Goal: Information Seeking & Learning: Find specific fact

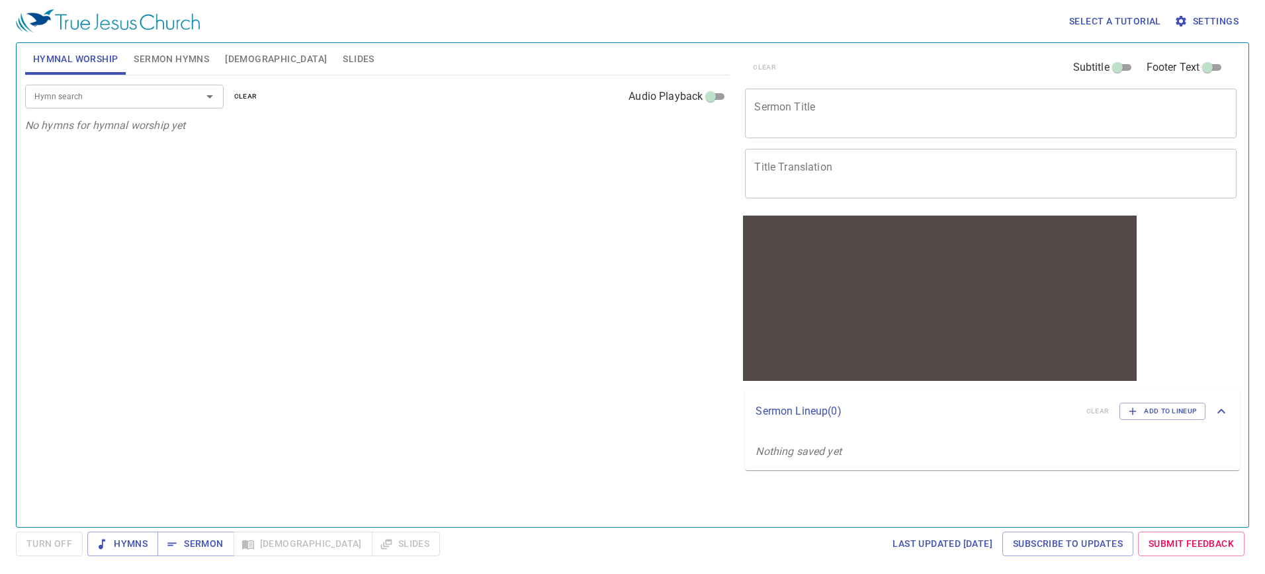
click at [224, 52] on button "Bible" at bounding box center [276, 59] width 118 height 32
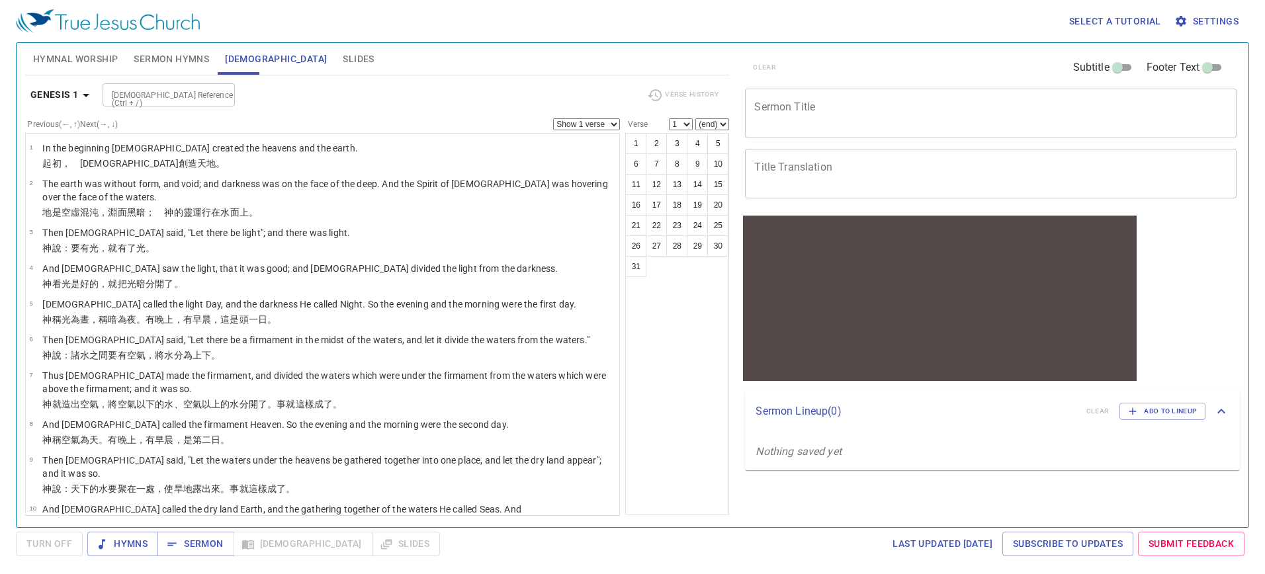
click at [192, 91] on input "Bible Reference (Ctrl + /)" at bounding box center [158, 94] width 103 height 15
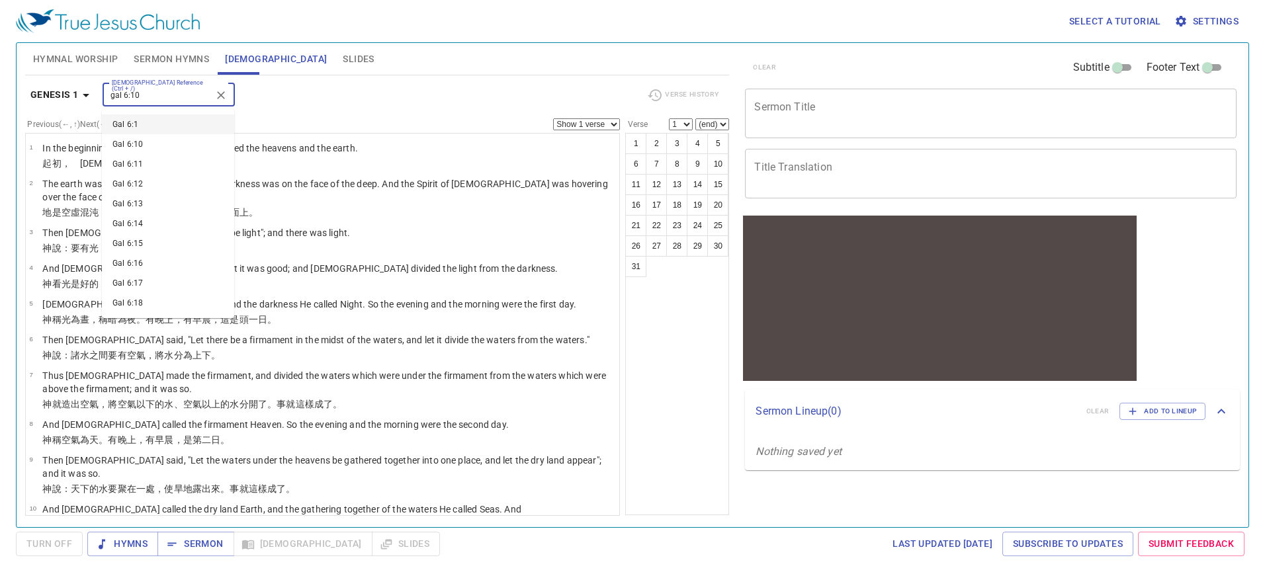
type input "gal 6:10"
select select "10"
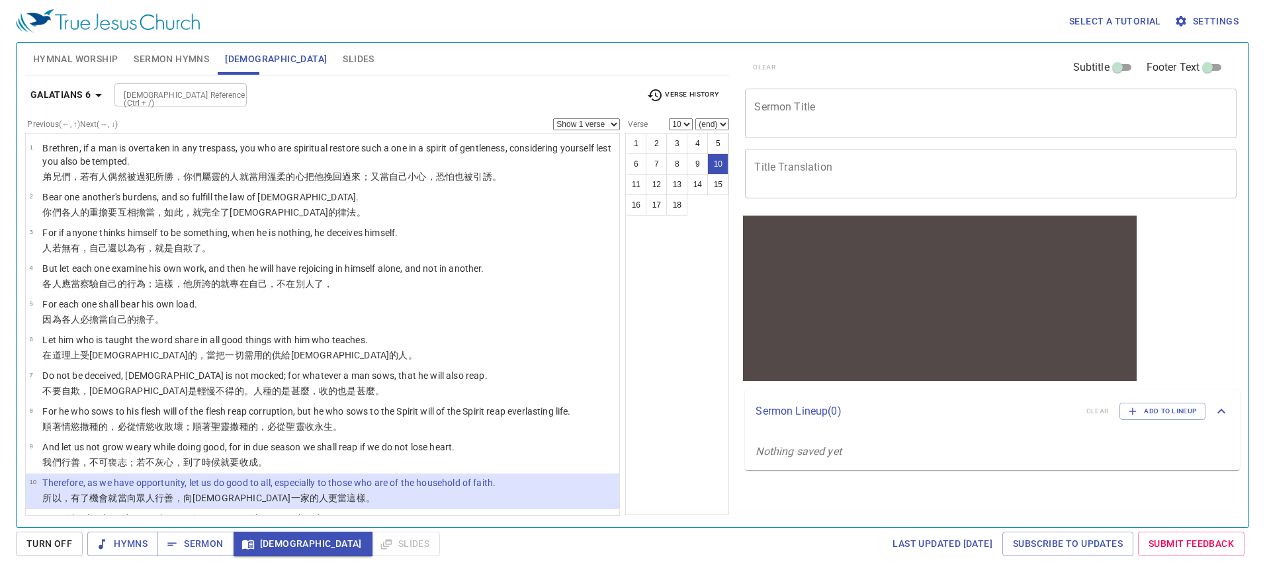
click at [875, 112] on textarea "Sermon Title" at bounding box center [990, 113] width 473 height 25
click at [695, 255] on div "1 2 3 4 5 6 7 8 9 10 11 12 13 14 15 16 17 18" at bounding box center [677, 324] width 104 height 382
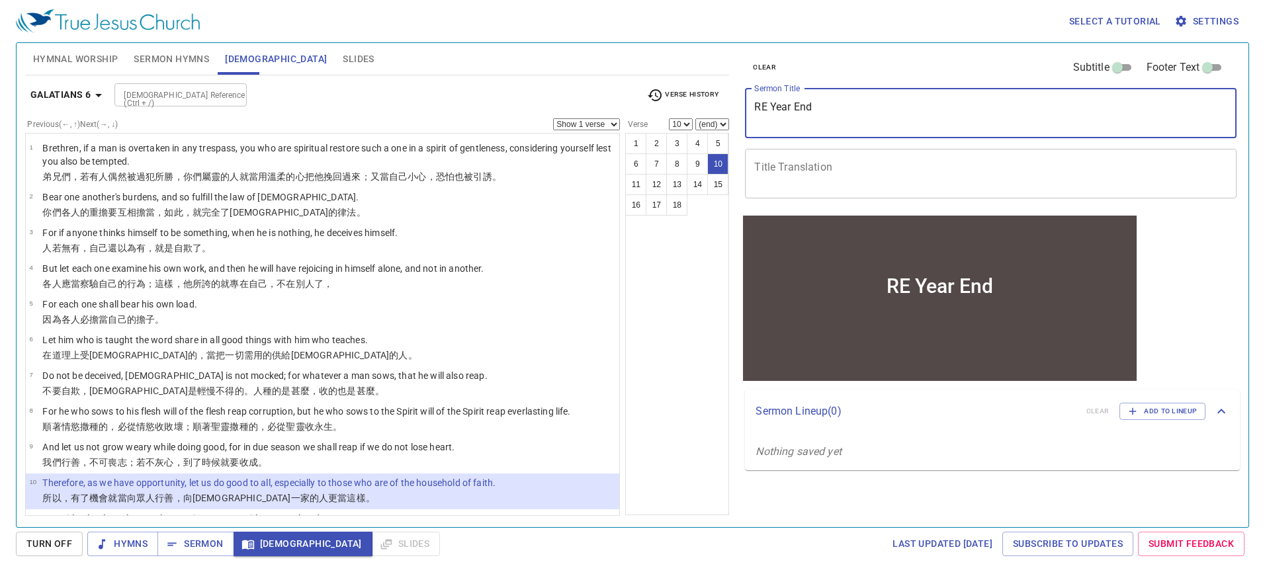
click at [845, 117] on textarea "RE Year End" at bounding box center [990, 113] width 473 height 25
type textarea "RE Year End Ceremony"
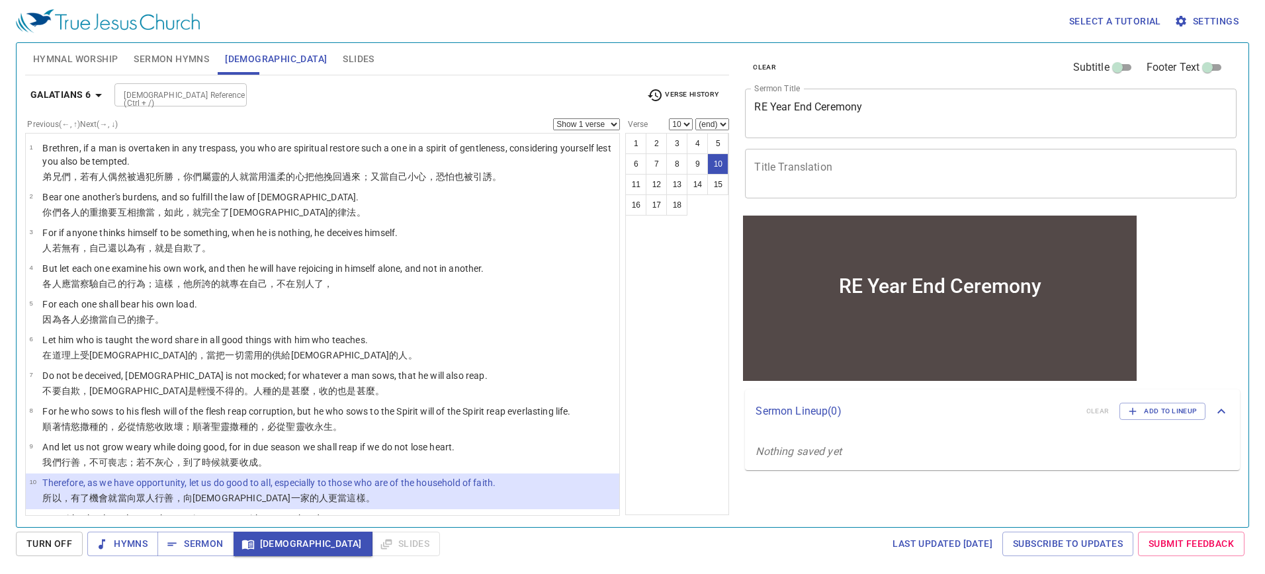
click at [666, 289] on div "1 2 3 4 5 6 7 8 9 10 11 12 13 14 15 16 17 18" at bounding box center [677, 324] width 104 height 382
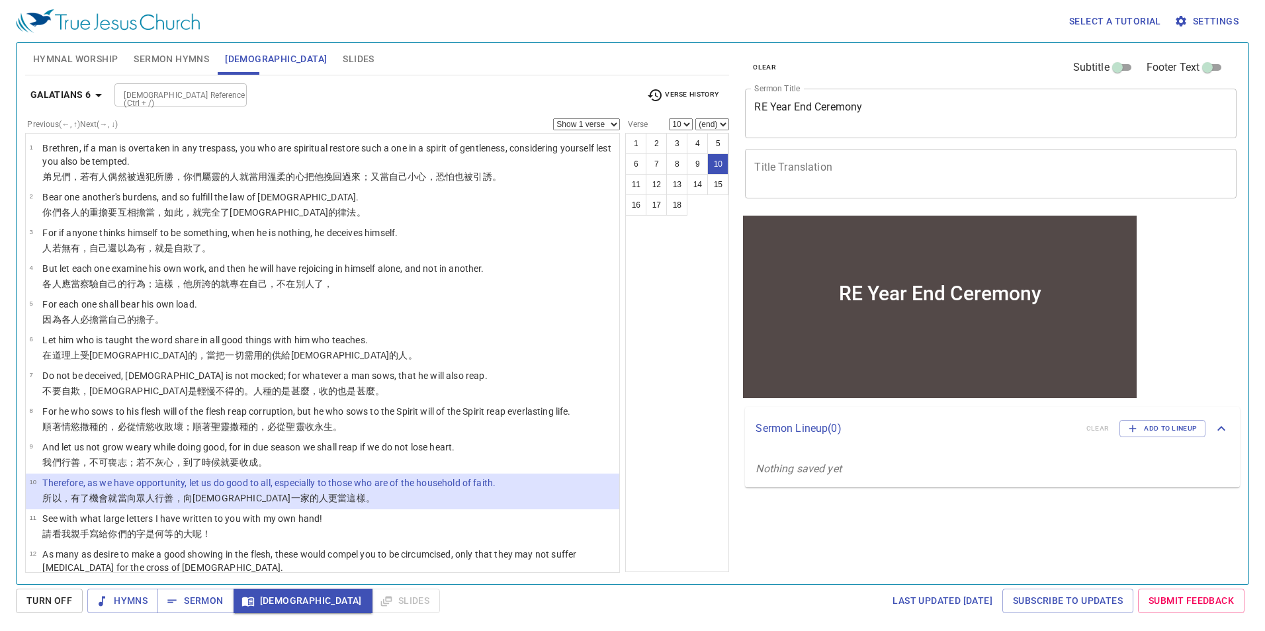
click at [895, 17] on div "Select a tutorial Settings" at bounding box center [630, 21] width 1228 height 42
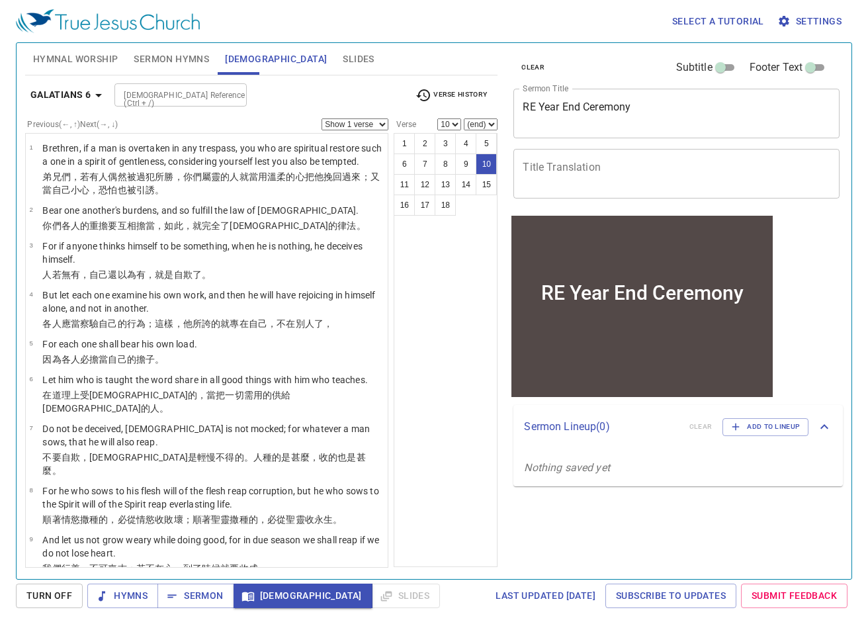
click at [109, 67] on span "Hymnal Worship" at bounding box center [75, 59] width 85 height 17
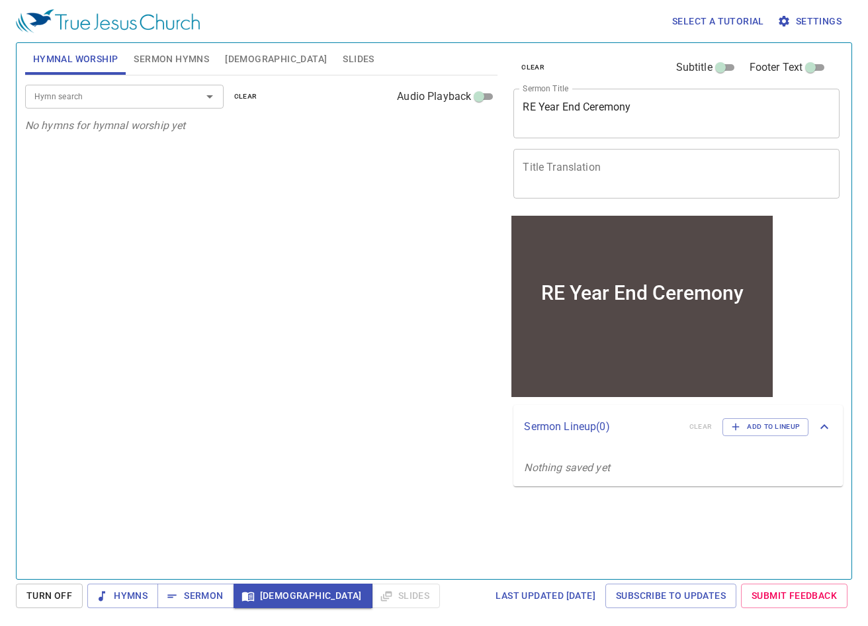
click at [118, 107] on div "Hymn search" at bounding box center [124, 96] width 199 height 23
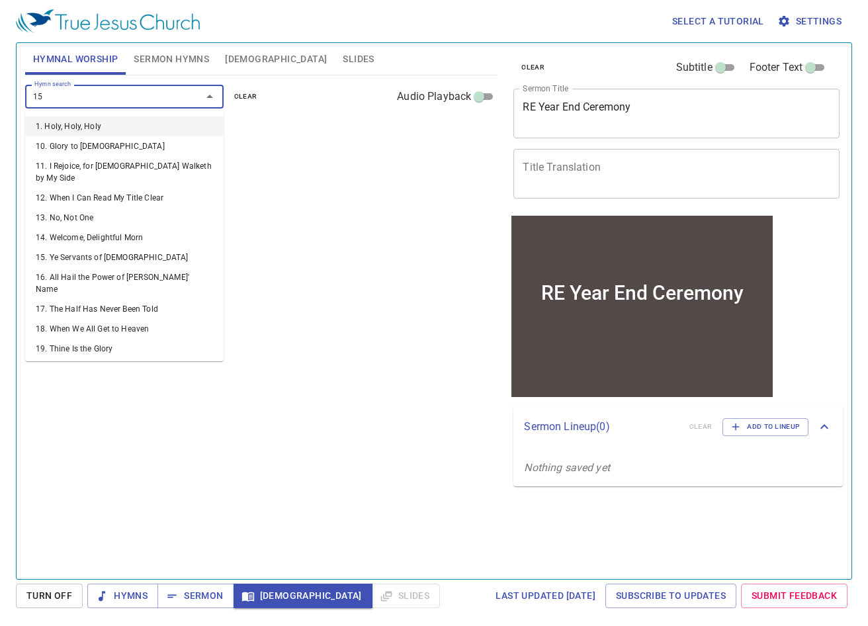
type input "151"
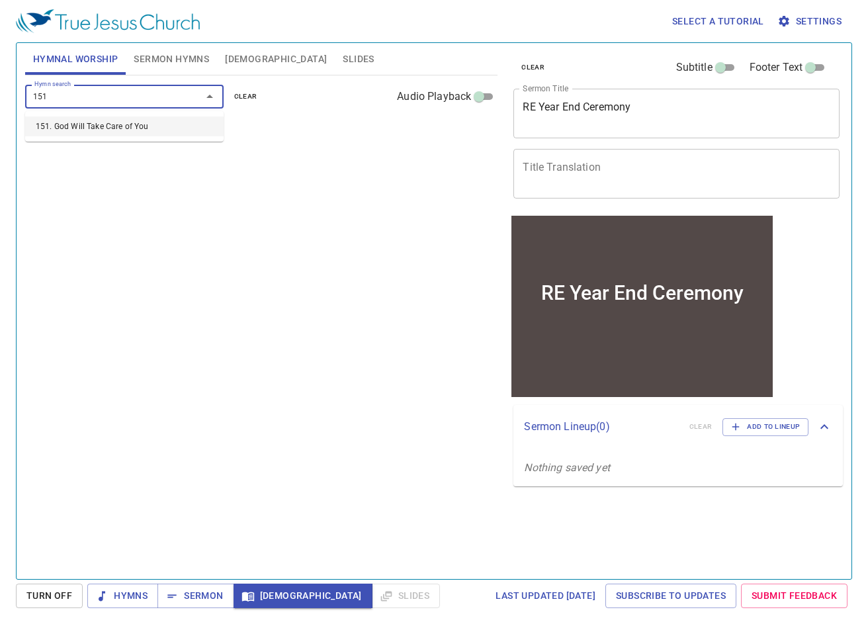
click at [118, 123] on li "151. God Will Take Care of You" at bounding box center [124, 126] width 199 height 20
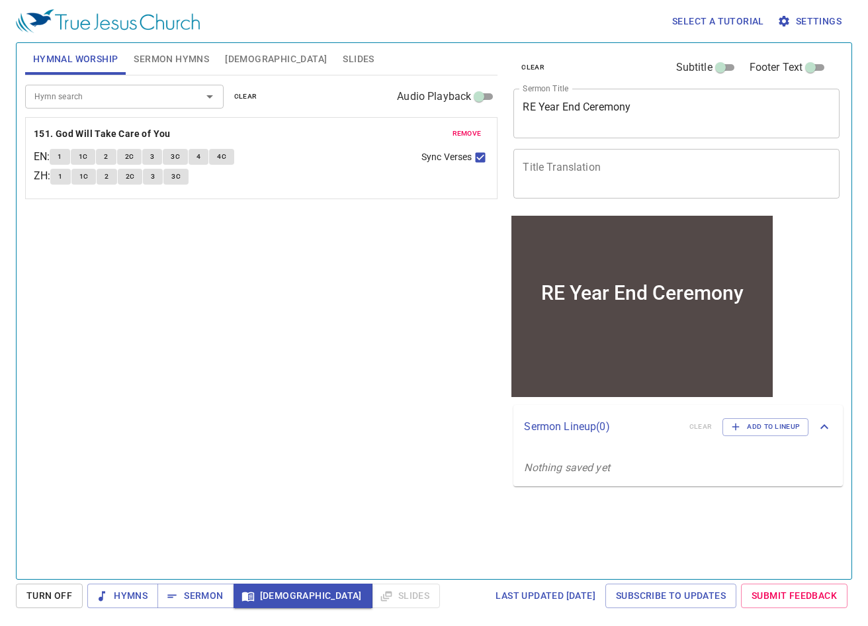
click at [198, 394] on div "Hymn search Hymn search clear Audio Playback remove 151. God Will Take Care of …" at bounding box center [261, 321] width 473 height 492
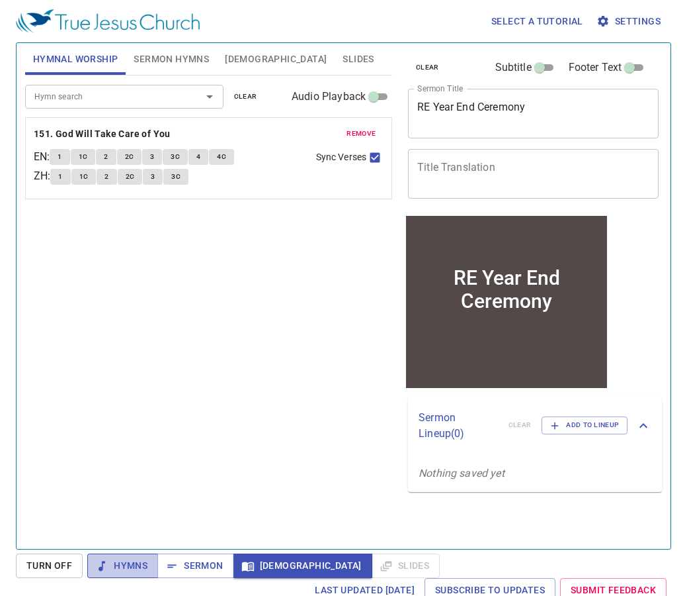
click at [126, 562] on span "Hymns" at bounding box center [123, 565] width 50 height 17
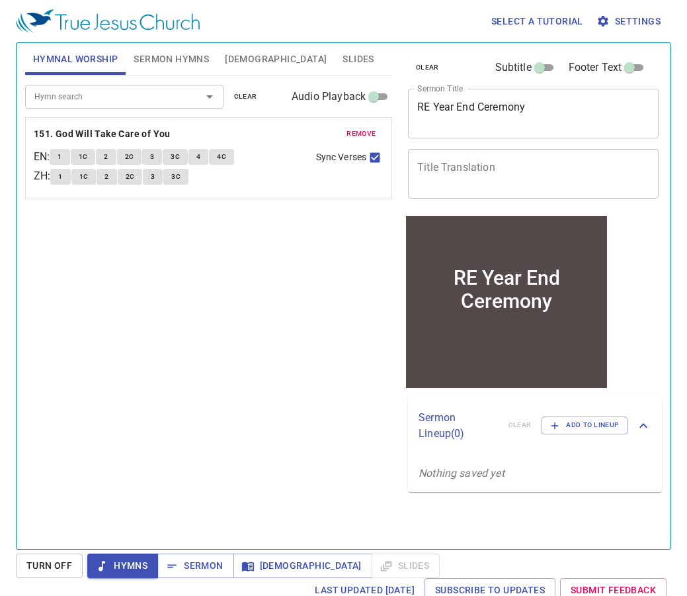
click at [62, 152] on span "1" at bounding box center [60, 157] width 4 height 12
click at [86, 160] on span "1C" at bounding box center [83, 157] width 9 height 12
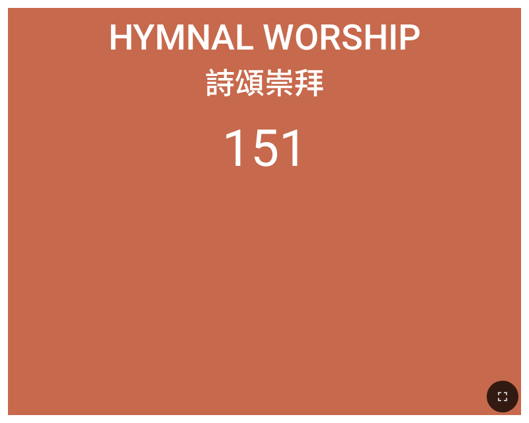
drag, startPoint x: 398, startPoint y: 259, endPoint x: 408, endPoint y: 217, distance: 42.9
click at [398, 259] on ol "151" at bounding box center [265, 258] width 496 height 279
